Goal: Task Accomplishment & Management: Complete application form

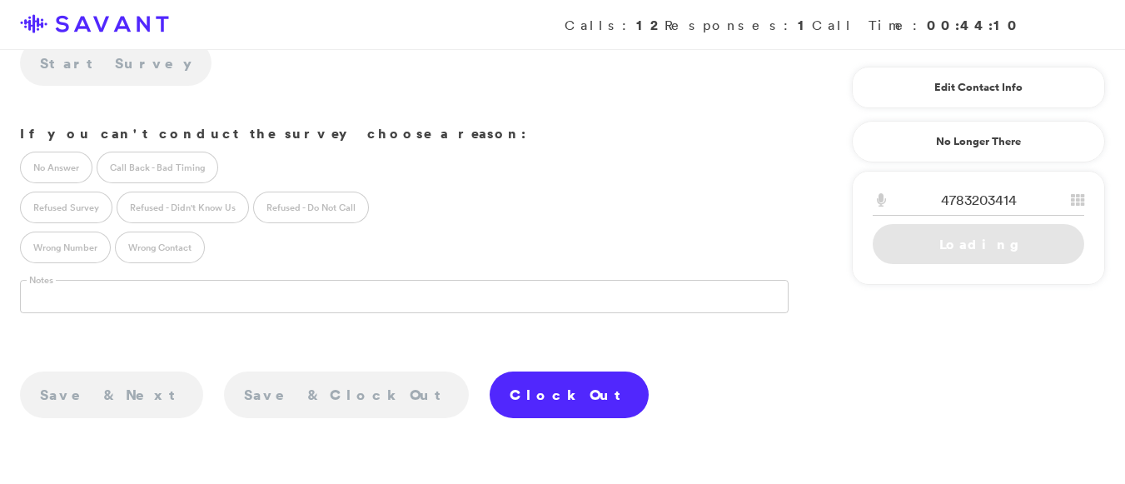
scroll to position [515, 0]
click at [489, 371] on link "Clock Out" at bounding box center [568, 394] width 159 height 47
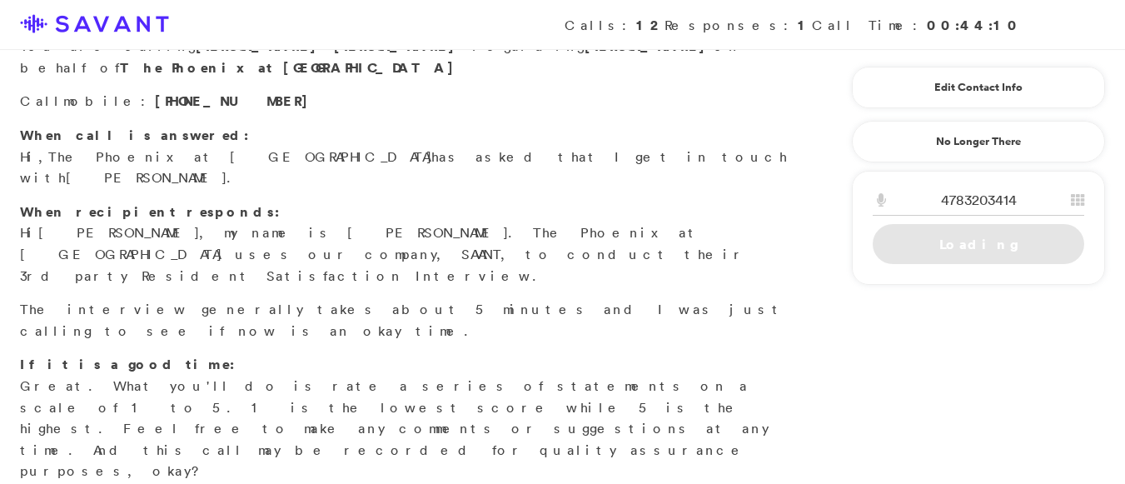
scroll to position [0, 0]
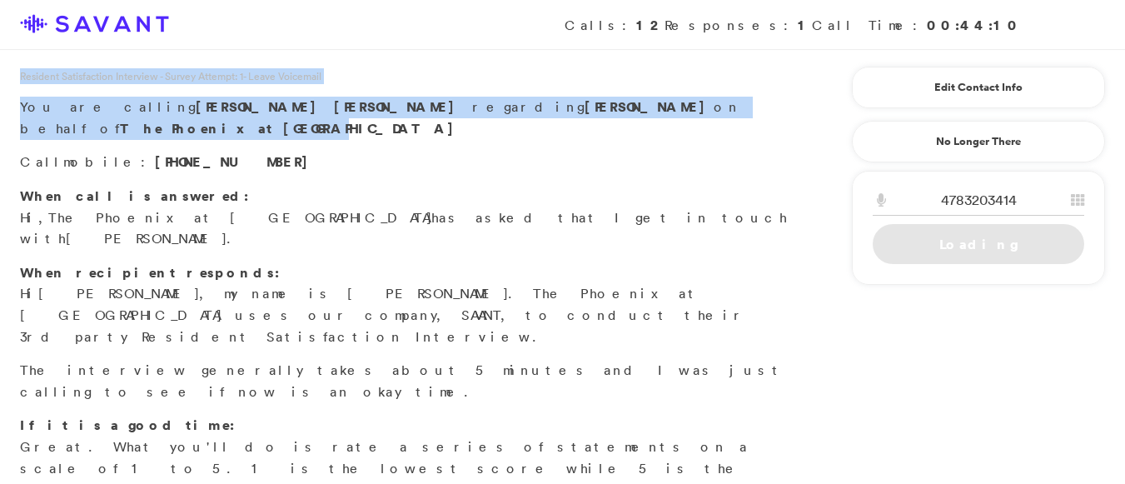
drag, startPoint x: 1119, startPoint y: 36, endPoint x: 1136, endPoint y: 107, distance: 72.9
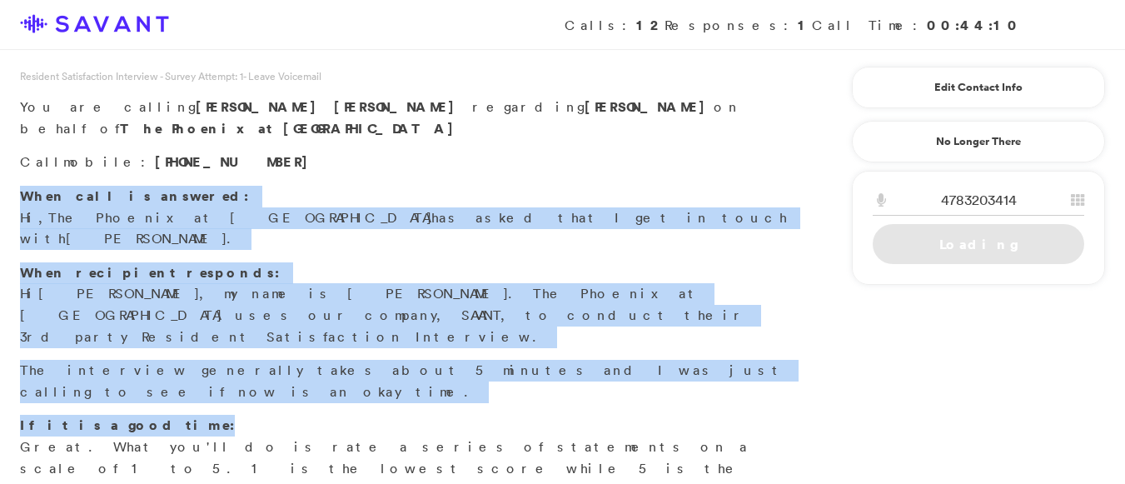
drag, startPoint x: 1123, startPoint y: 156, endPoint x: 1136, endPoint y: 326, distance: 170.3
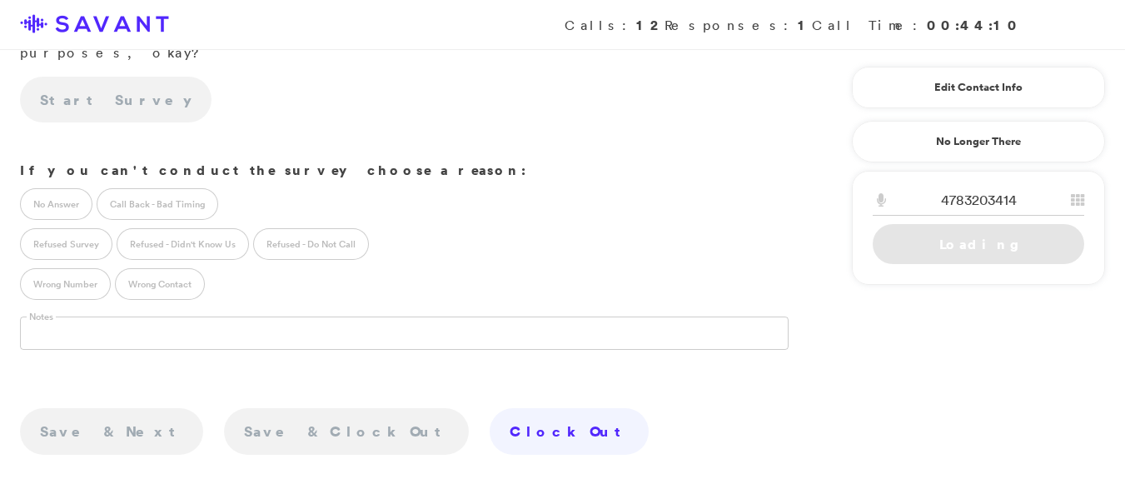
scroll to position [486, 0]
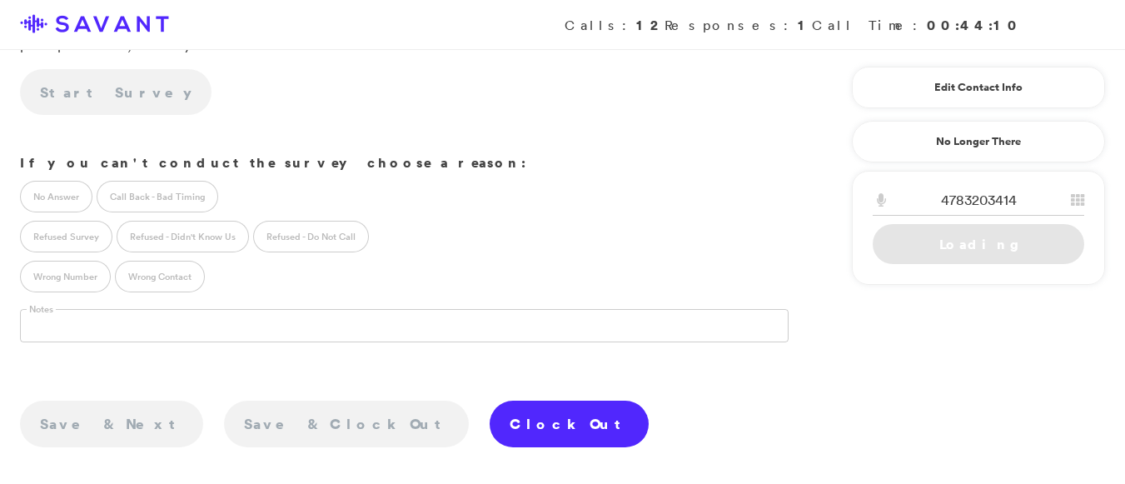
click at [489, 400] on link "Clock Out" at bounding box center [568, 423] width 159 height 47
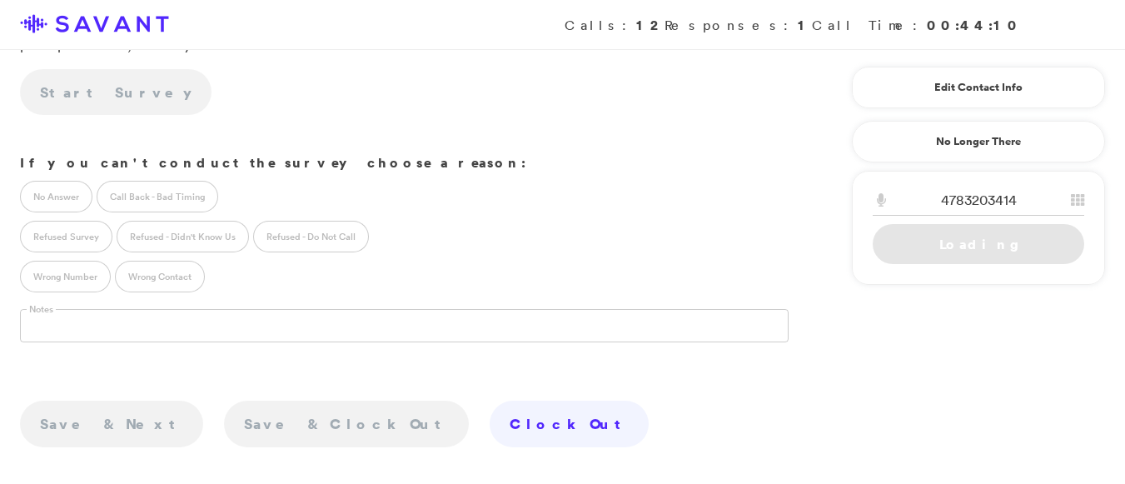
drag, startPoint x: 1114, startPoint y: 286, endPoint x: 1126, endPoint y: 172, distance: 114.7
click at [1124, 172] on html "Calls: 12 Responses: 1 Call Time: 00:44:10 Resident Satisfaction Interview - Su…" at bounding box center [562, 88] width 1125 height 1148
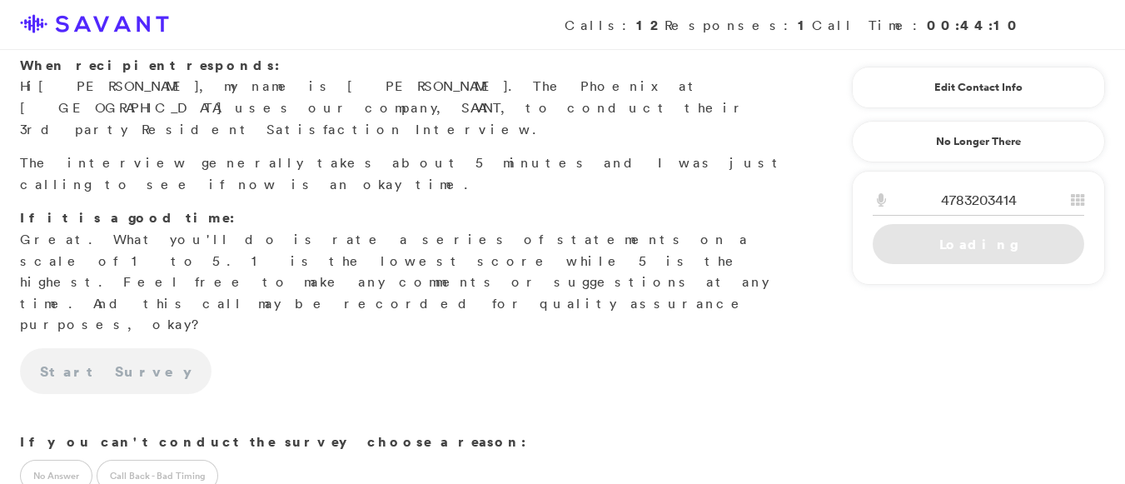
scroll to position [200, 0]
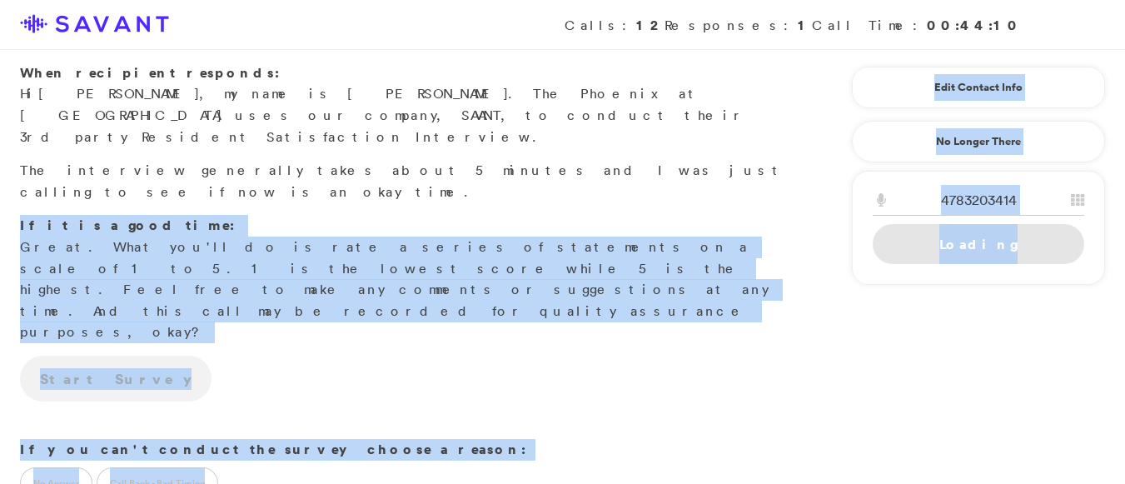
drag, startPoint x: 1110, startPoint y: 166, endPoint x: 1121, endPoint y: 102, distance: 64.3
click at [1121, 102] on div "Resident Satisfaction Interview - Survey Attempt: 1 - Leave Voicemail You are c…" at bounding box center [562, 374] width 1125 height 1148
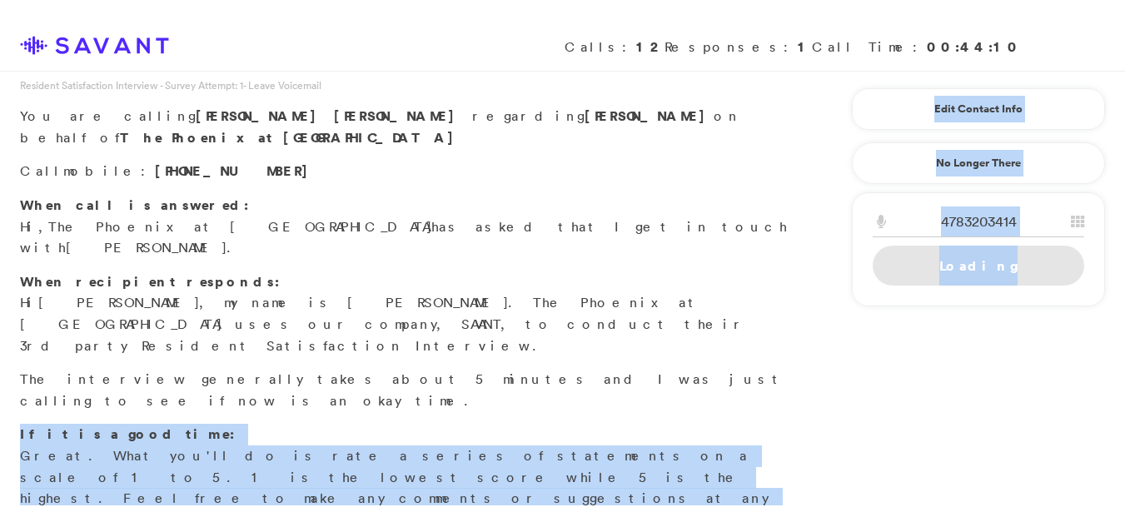
scroll to position [2, 0]
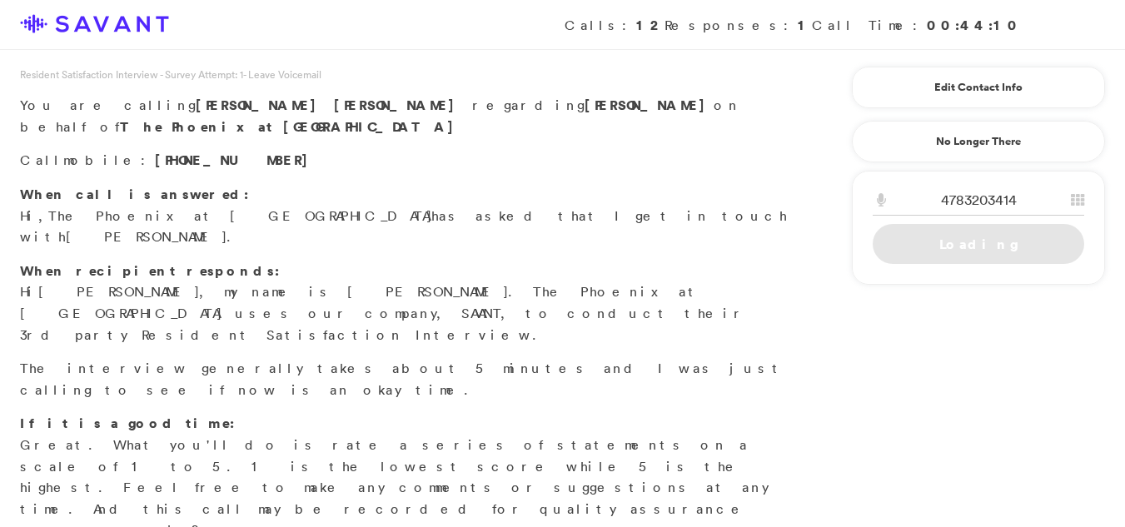
click at [1102, 40] on span "Calls: 12 Responses: 1 Call Time: 00:44:10" at bounding box center [562, 25] width 1085 height 50
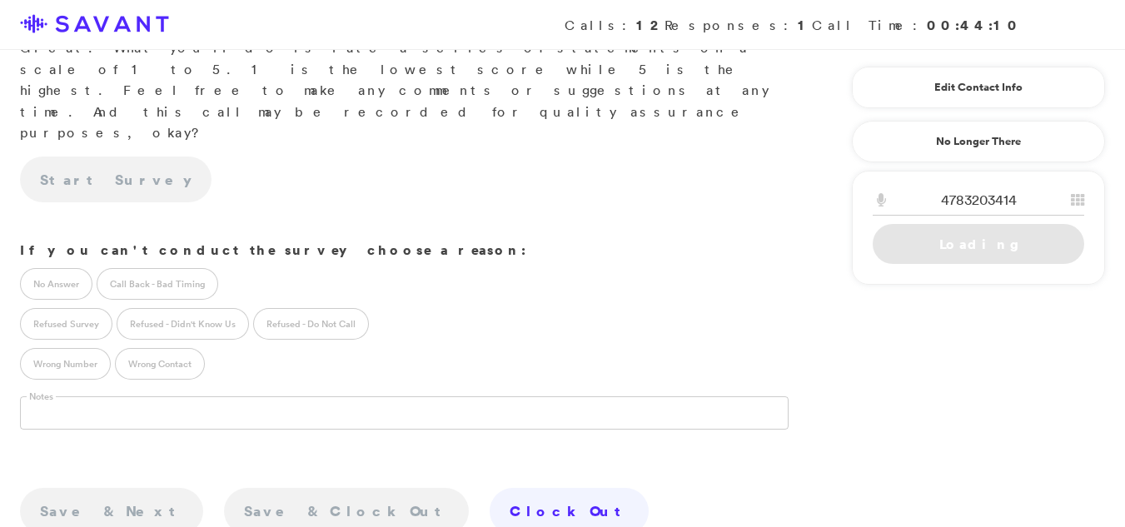
scroll to position [400, 0]
click at [489, 483] on link "Clock Out" at bounding box center [568, 509] width 159 height 47
click at [345, 461] on div "Save & Next Save & Clock Out Clock Out" at bounding box center [404, 500] width 768 height 78
click at [489, 483] on link "Clock Out" at bounding box center [568, 509] width 159 height 47
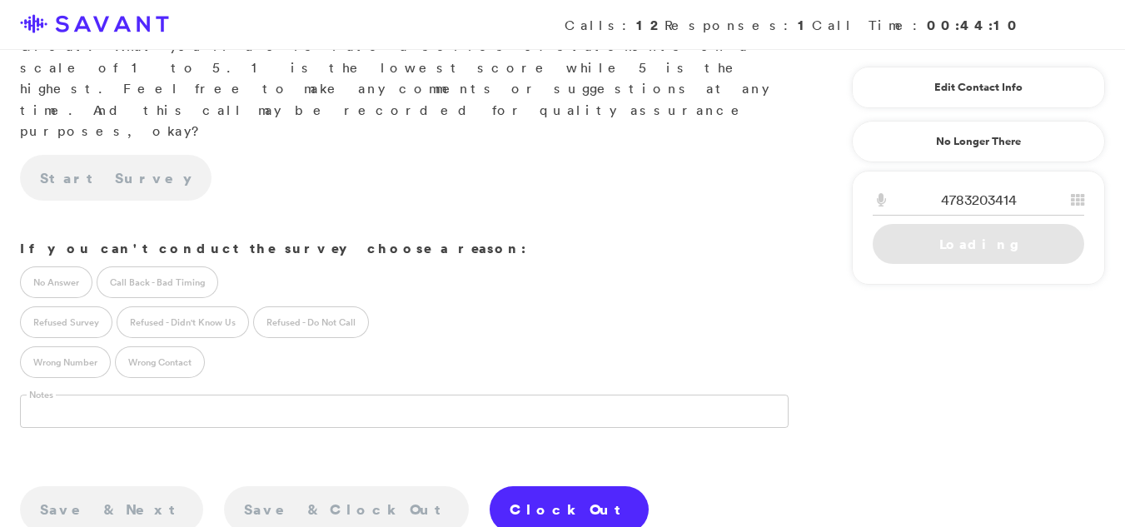
click at [489, 483] on link "Clock Out" at bounding box center [568, 509] width 159 height 47
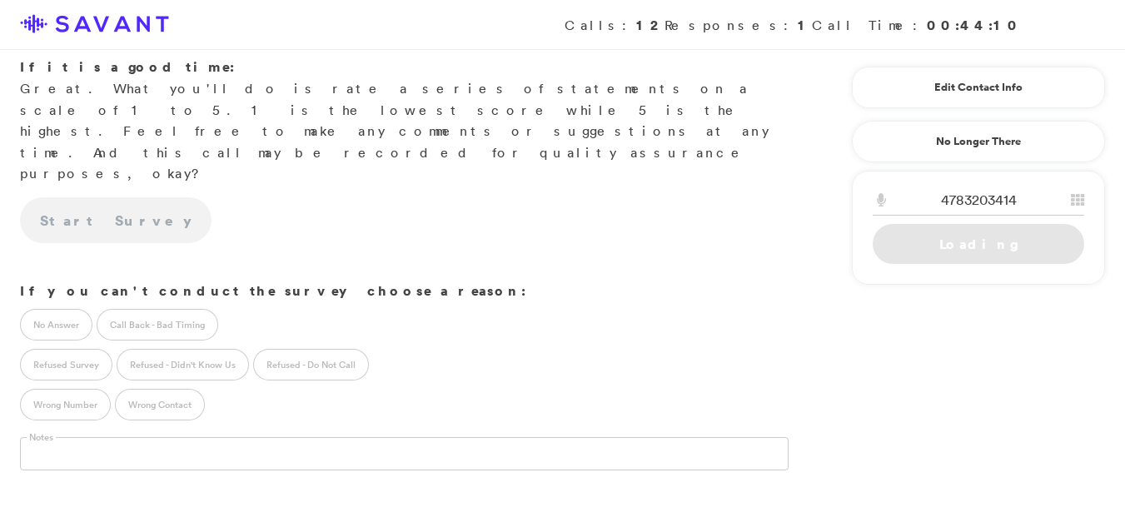
scroll to position [361, 0]
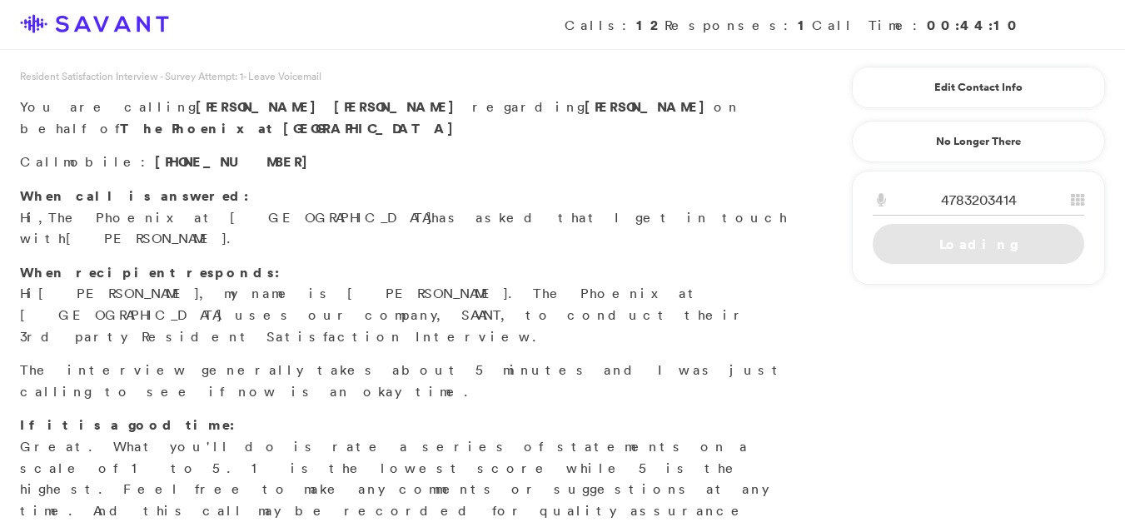
scroll to position [47, 0]
